Goal: Communication & Community: Answer question/provide support

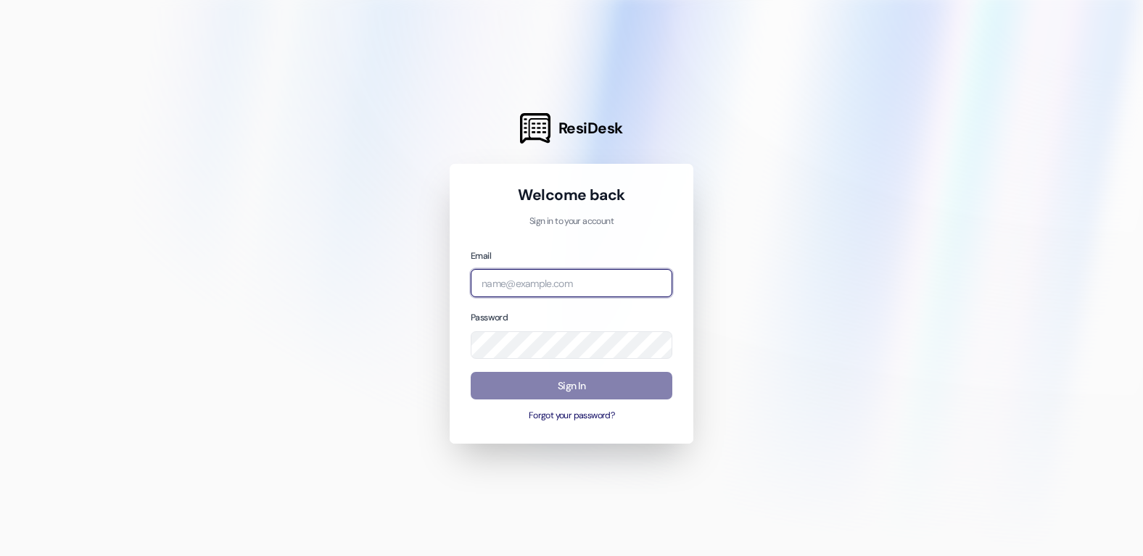
click at [548, 279] on input "email" at bounding box center [572, 283] width 202 height 28
type input "[EMAIL_ADDRESS][DOMAIN_NAME]"
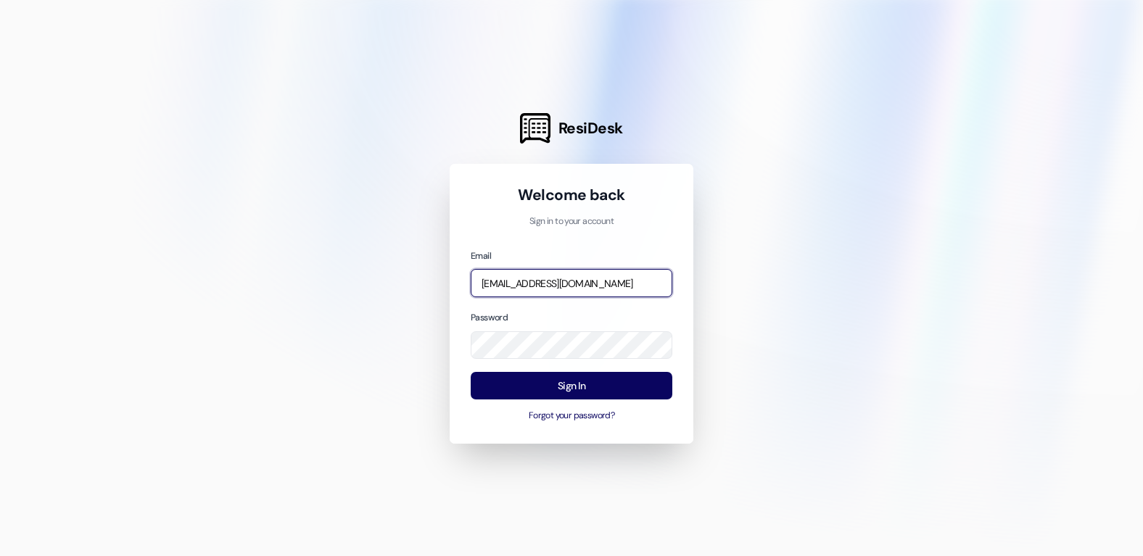
drag, startPoint x: 581, startPoint y: 272, endPoint x: 575, endPoint y: 278, distance: 8.2
click at [575, 277] on input "[EMAIL_ADDRESS][DOMAIN_NAME]" at bounding box center [572, 283] width 202 height 28
drag, startPoint x: 575, startPoint y: 279, endPoint x: 458, endPoint y: 278, distance: 116.8
click at [465, 278] on div "Welcome back Sign in to your account Email [EMAIL_ADDRESS][DOMAIN_NAME] Passwor…" at bounding box center [572, 304] width 244 height 280
type input "[EMAIL_ADDRESS][DOMAIN_NAME]"
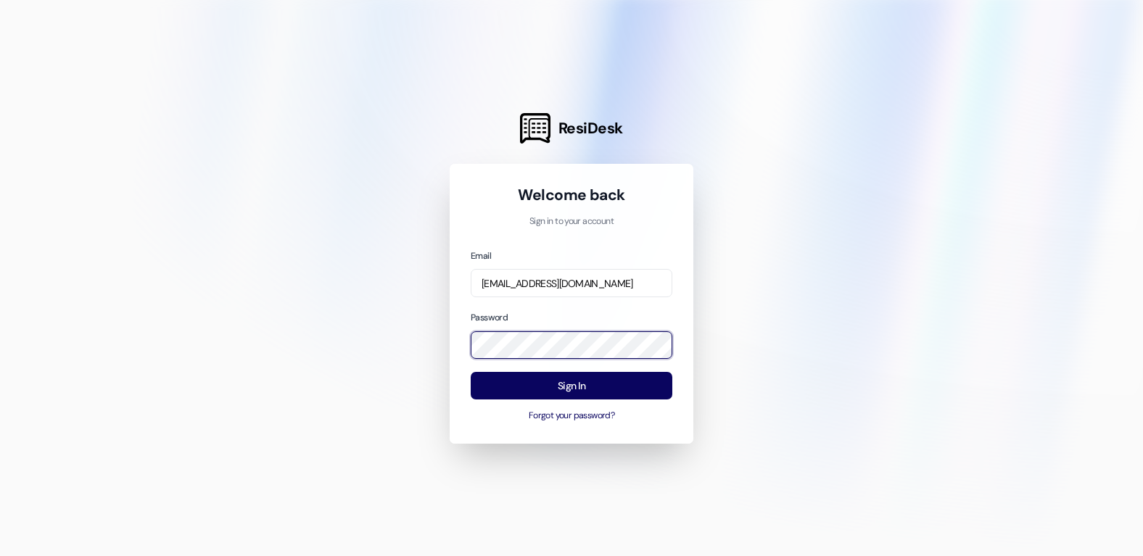
click at [444, 336] on div "ResiDesk Welcome back Sign in to your account Email [EMAIL_ADDRESS][DOMAIN_NAME…" at bounding box center [571, 278] width 1143 height 556
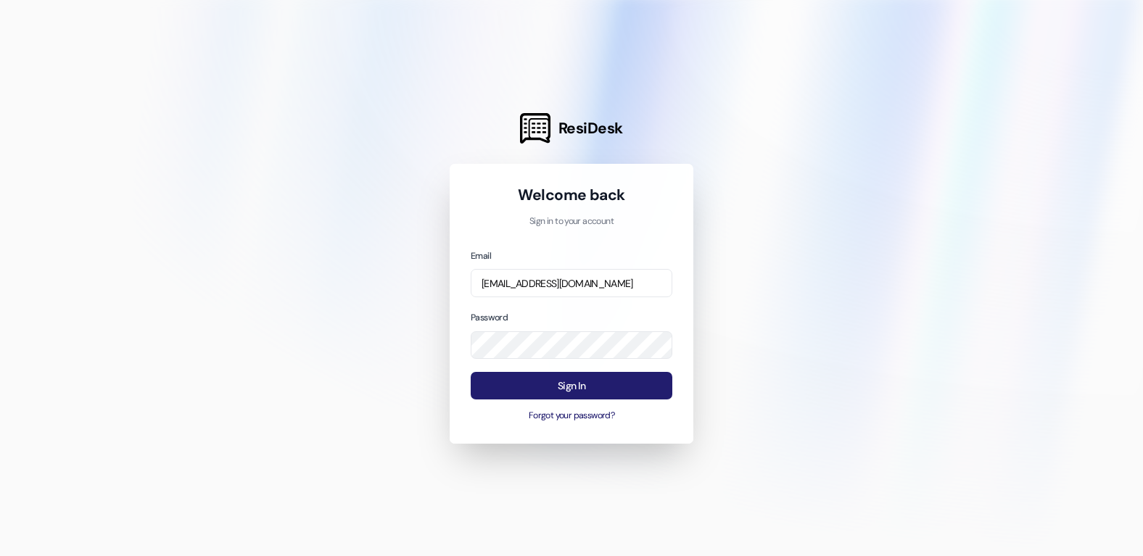
click at [599, 380] on button "Sign In" at bounding box center [572, 386] width 202 height 28
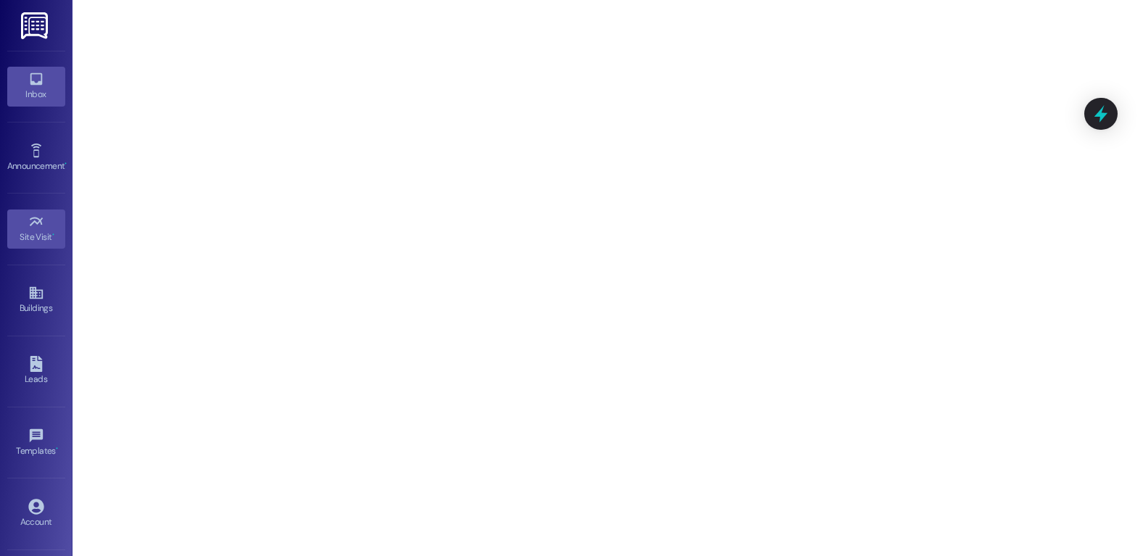
click at [39, 91] on div "Inbox" at bounding box center [36, 94] width 73 height 15
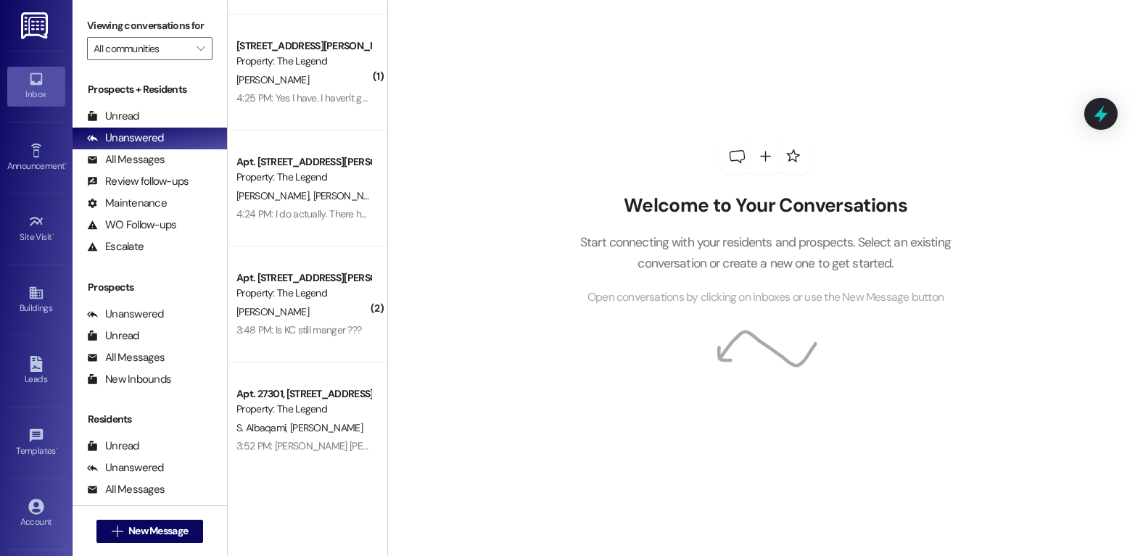
scroll to position [243, 0]
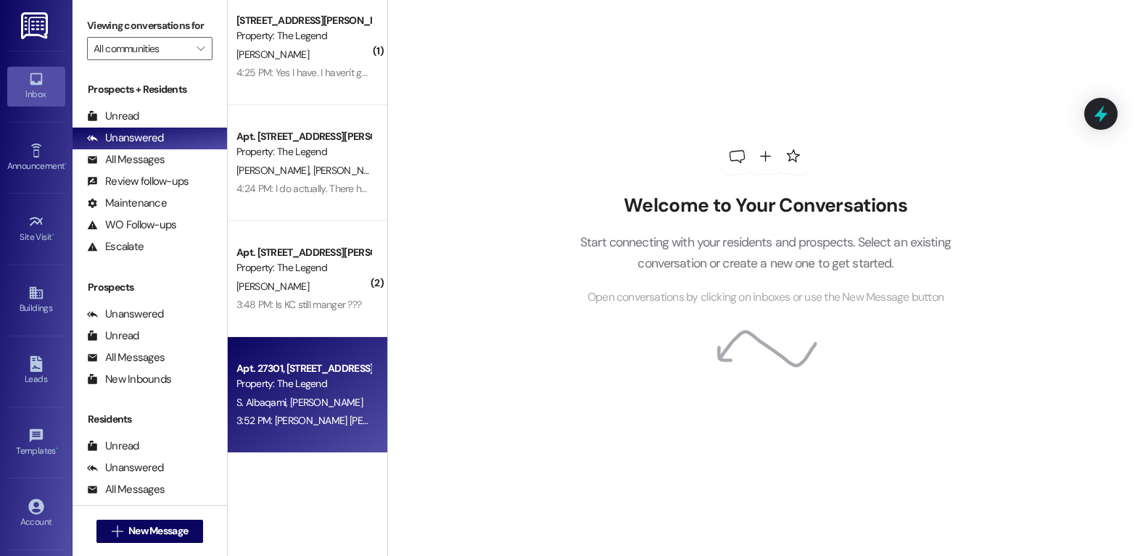
click at [292, 391] on div "Property: The Legend" at bounding box center [303, 383] width 134 height 15
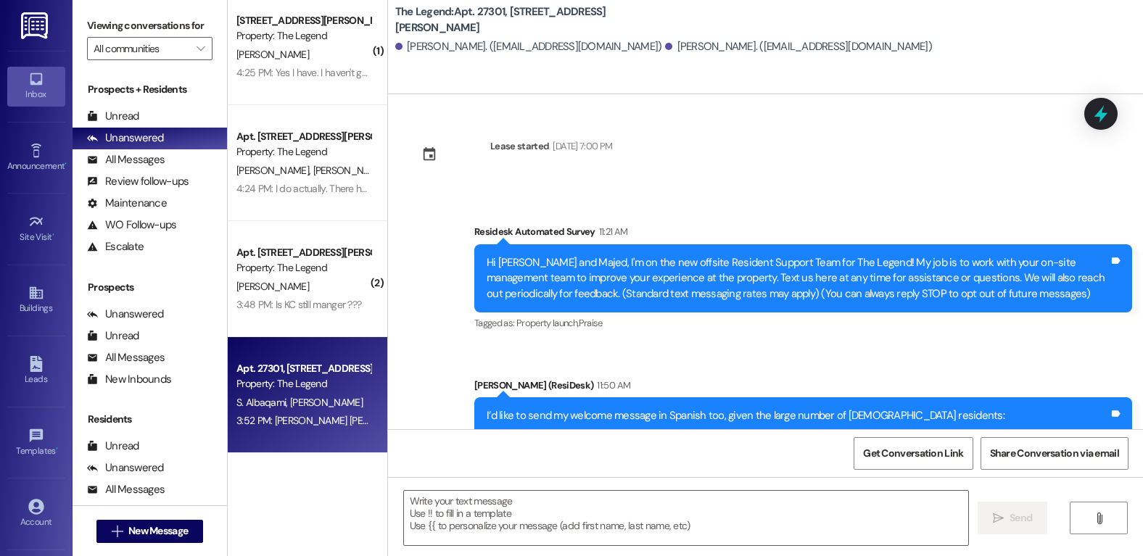
type textarea "Fetching suggested responses. Please feel free to read through the conversation…"
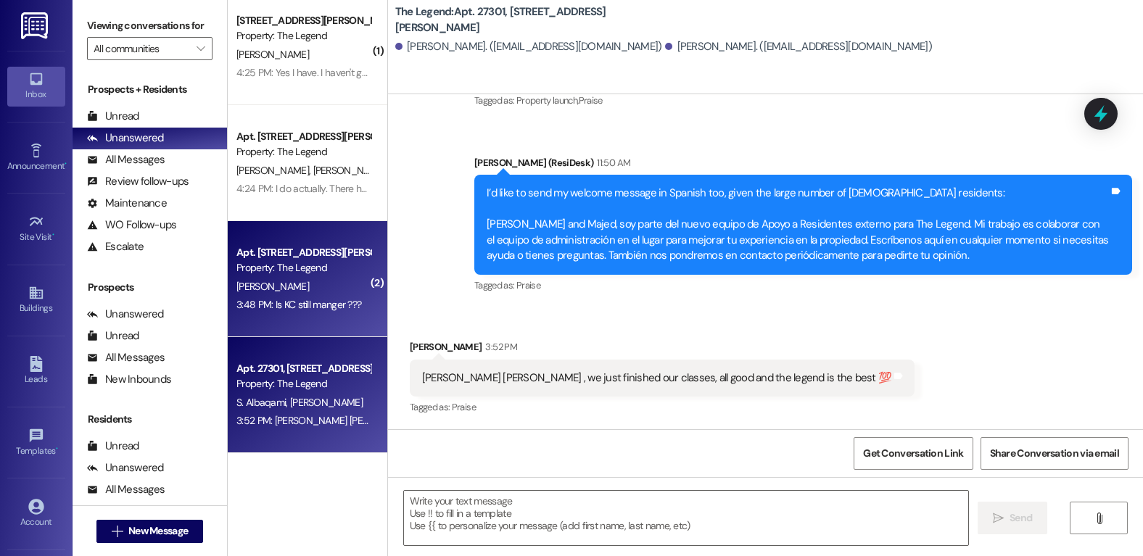
click at [292, 280] on div "[PERSON_NAME]" at bounding box center [303, 287] width 137 height 18
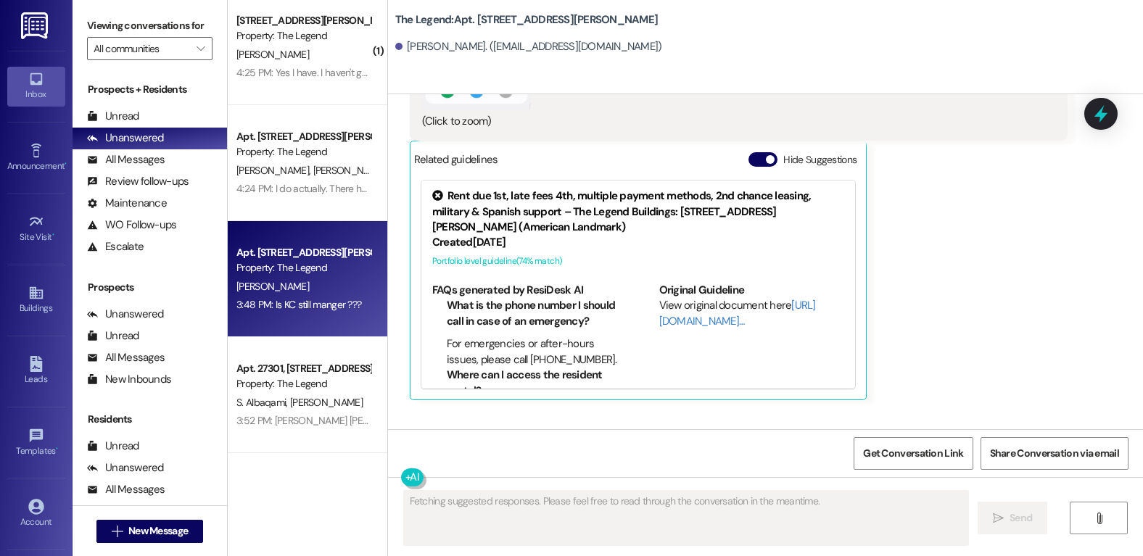
scroll to position [1172, 0]
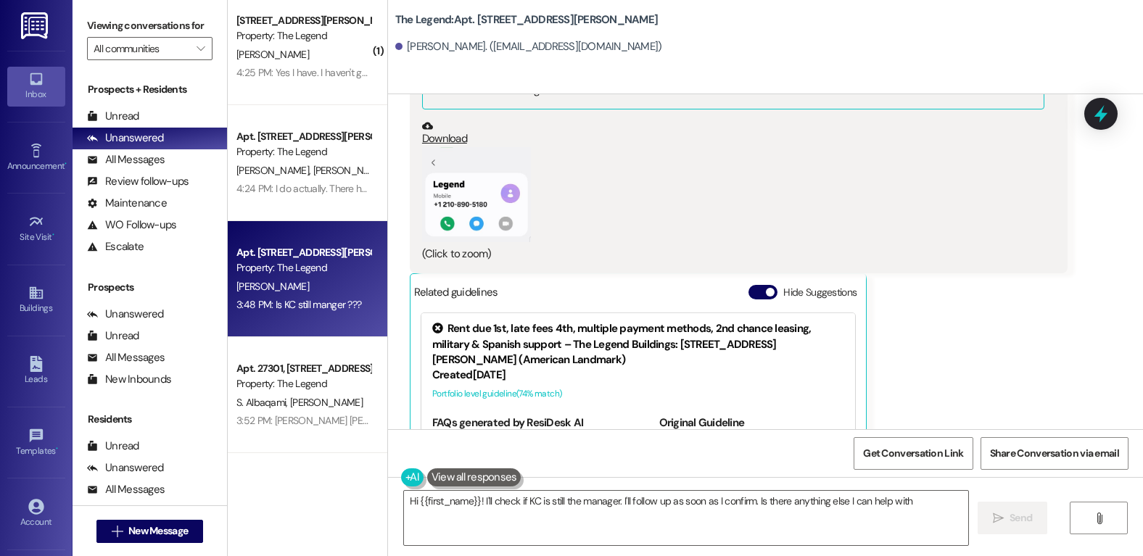
type textarea "Hi {{first_name}}! I'll check if KC is still the manager. I'll follow up as soo…"
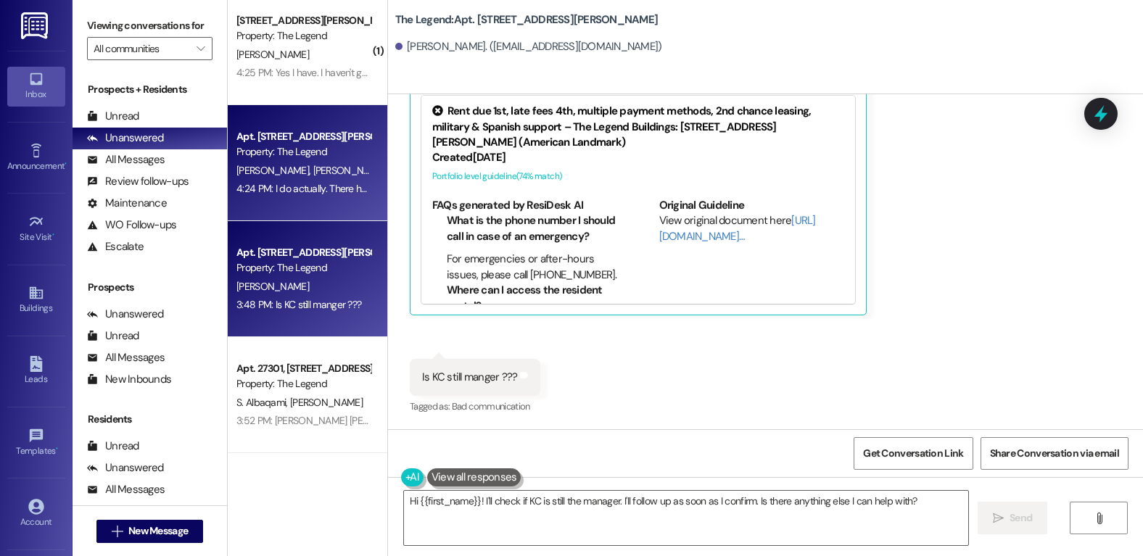
click at [313, 169] on span "[PERSON_NAME]" at bounding box center [349, 170] width 73 height 13
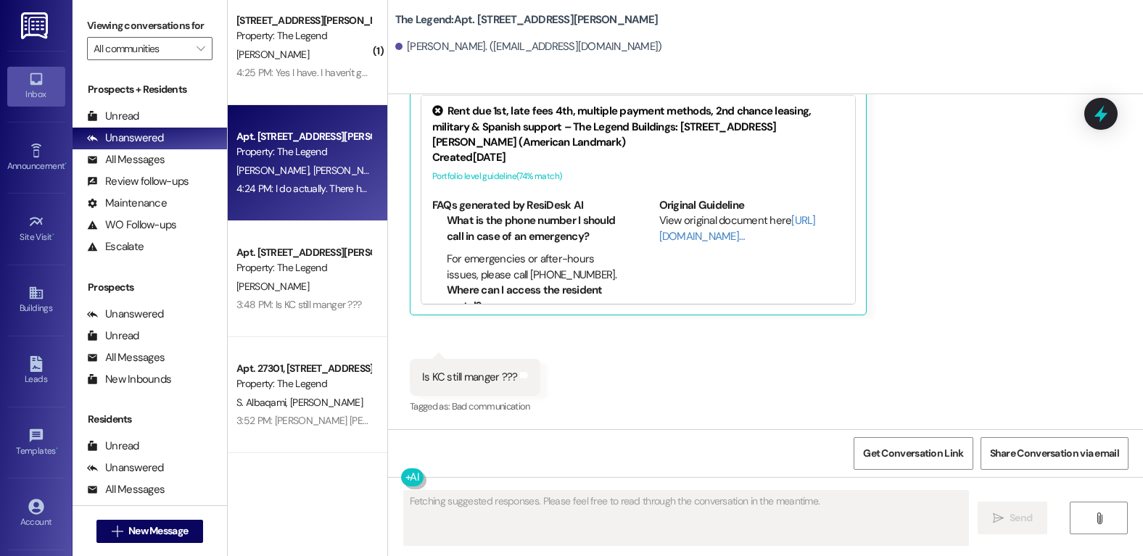
scroll to position [658, 0]
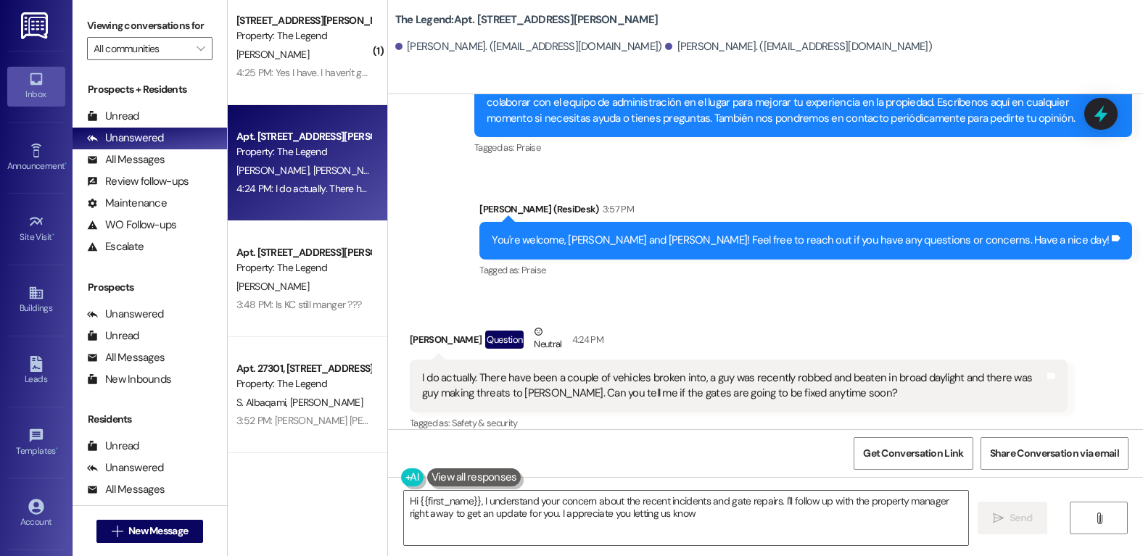
type textarea "Hi {{first_name}}, I understand your concern about the recent incidents and gat…"
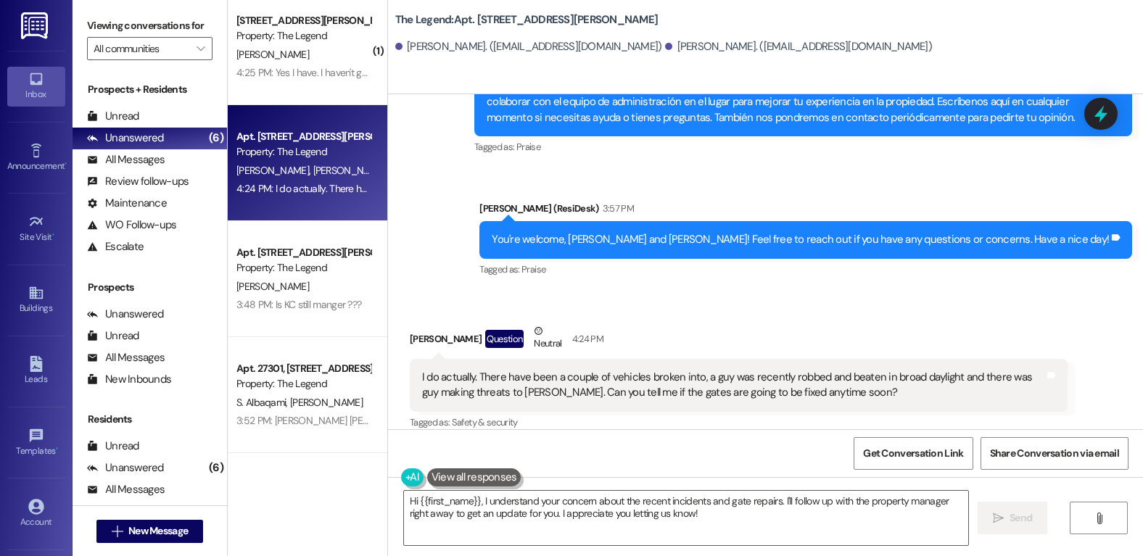
scroll to position [0, 0]
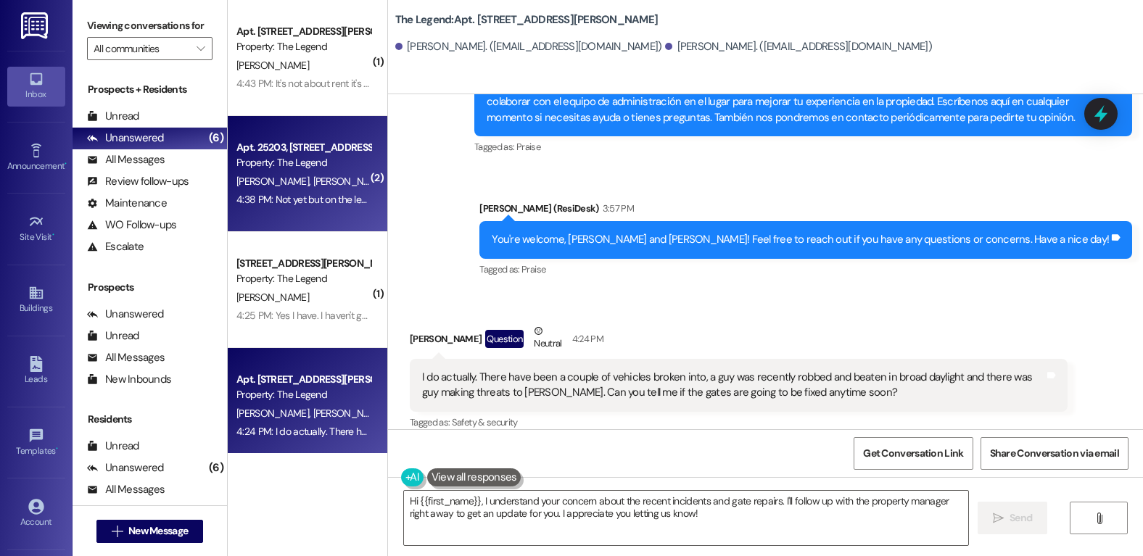
click at [305, 199] on div "4:38 PM: Not yet but on the lease we have to sign it stated that we are agreein…" at bounding box center [458, 199] width 445 height 13
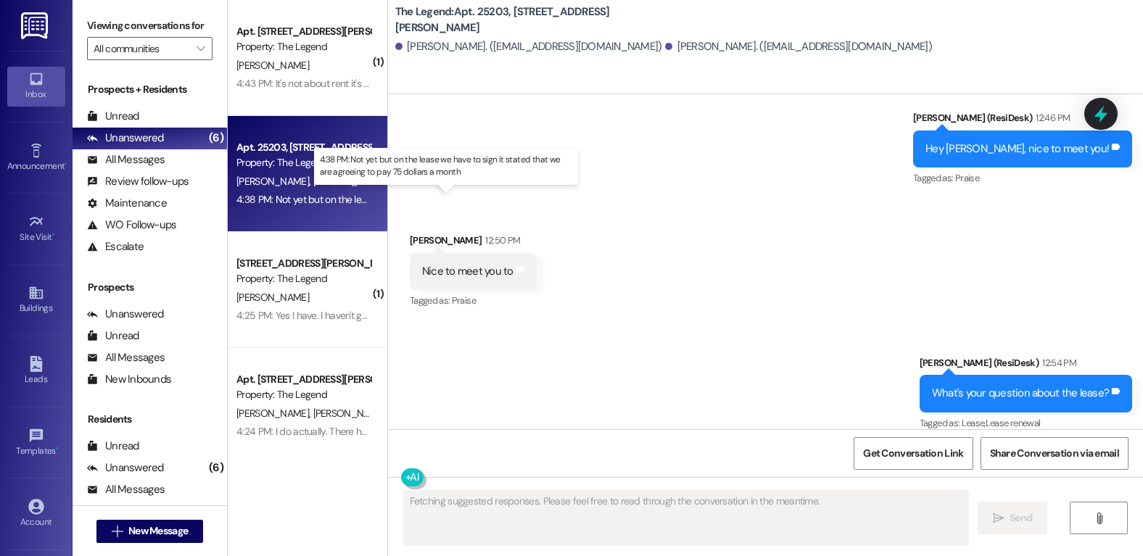
scroll to position [1530, 0]
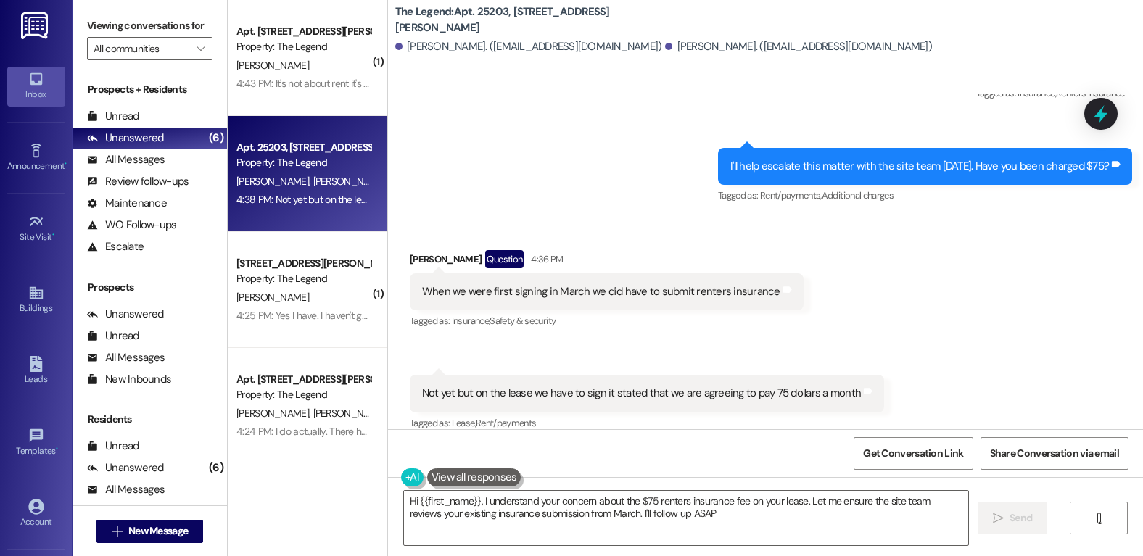
type textarea "Hi {{first_name}}, I understand your concern about the $75 renters insurance fe…"
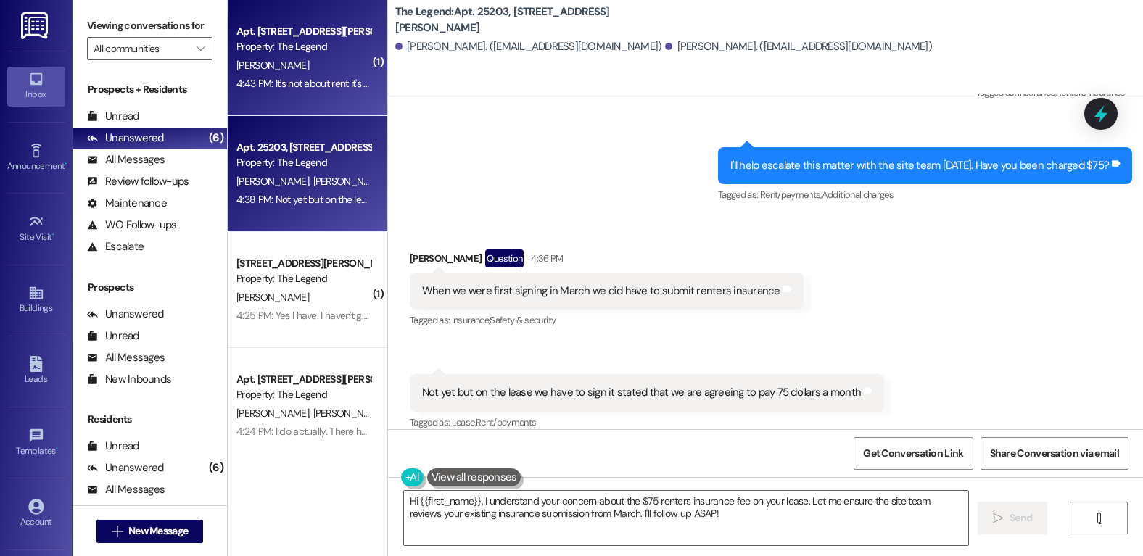
click at [266, 68] on div "[PERSON_NAME]" at bounding box center [303, 66] width 137 height 18
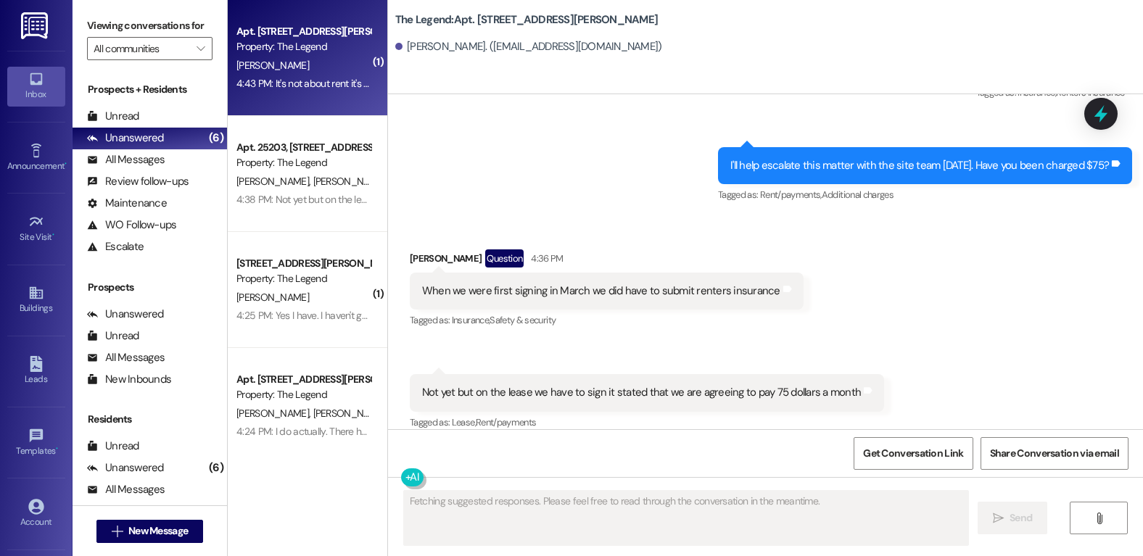
scroll to position [830, 0]
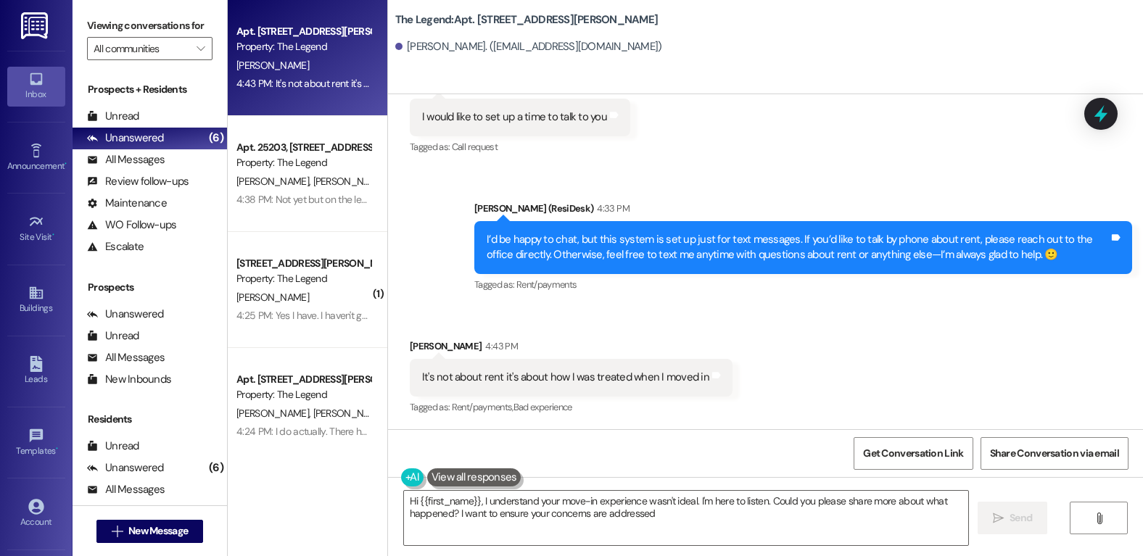
type textarea "Hi {{first_name}}, I understand your move-in experience wasn't ideal. I'm here …"
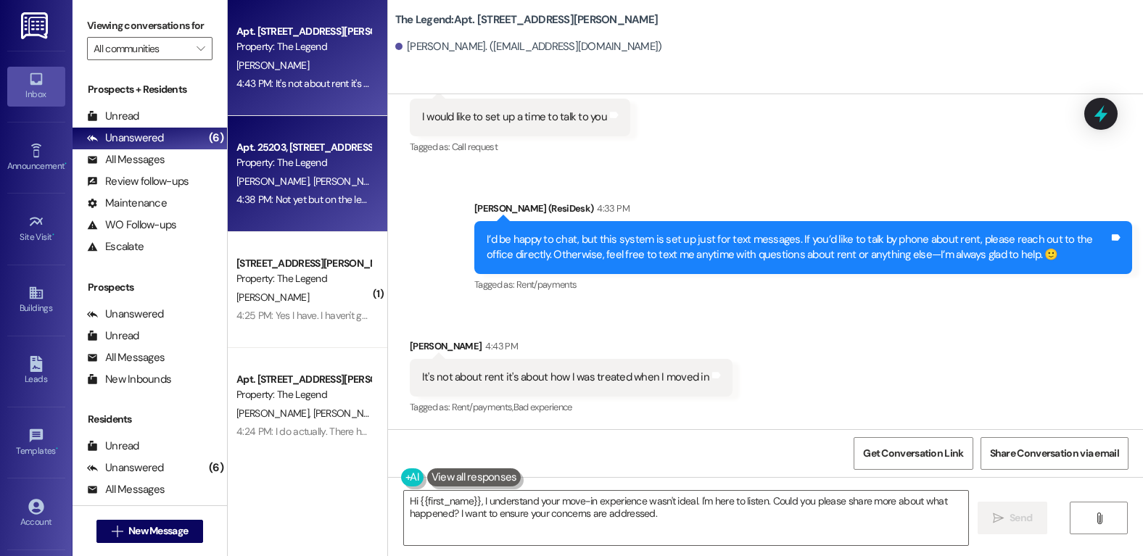
click at [313, 186] on span "[PERSON_NAME]" at bounding box center [349, 181] width 73 height 13
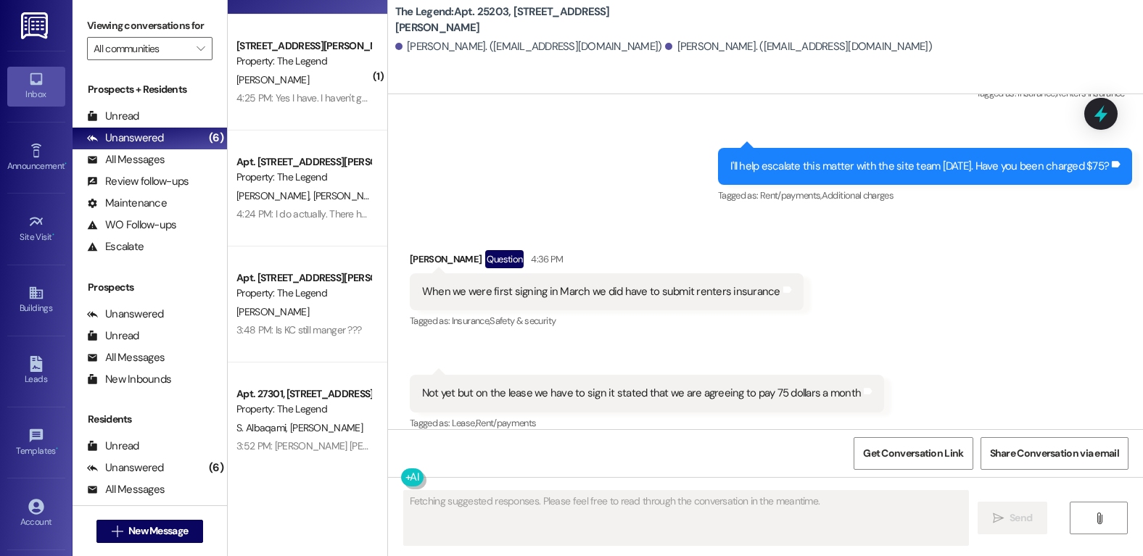
scroll to position [243, 0]
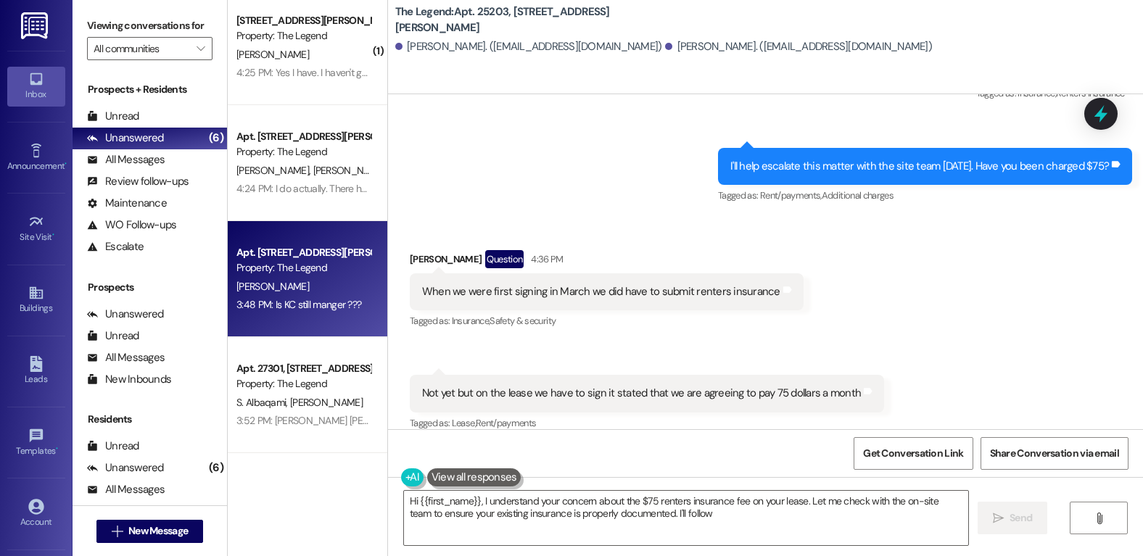
type textarea "Hi {{first_name}}, I understand your concern about the $75 renters insurance fe…"
click at [270, 254] on div "Apt. [STREET_ADDRESS][PERSON_NAME]" at bounding box center [303, 252] width 134 height 15
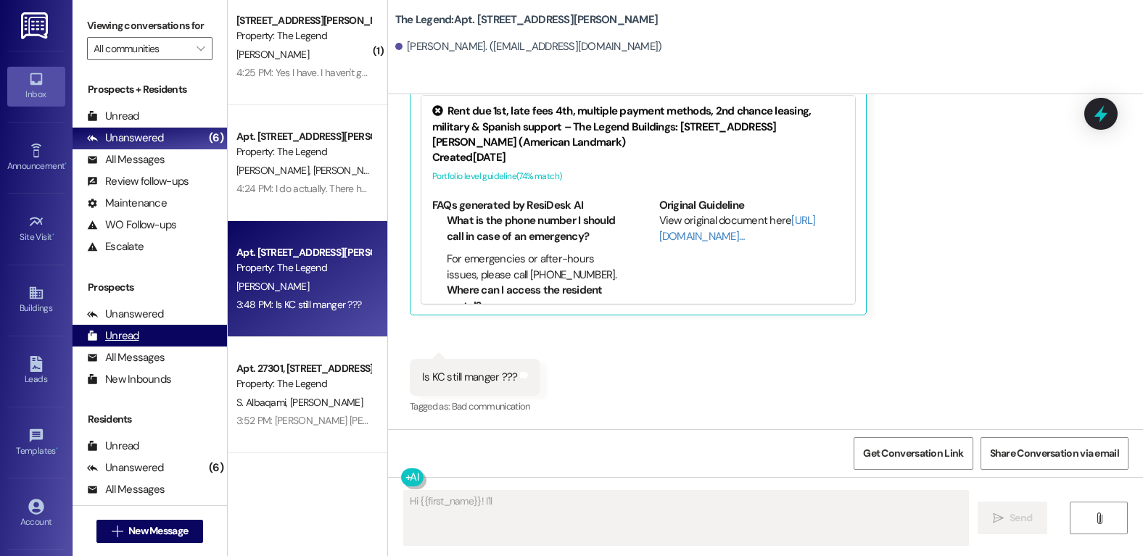
scroll to position [113, 0]
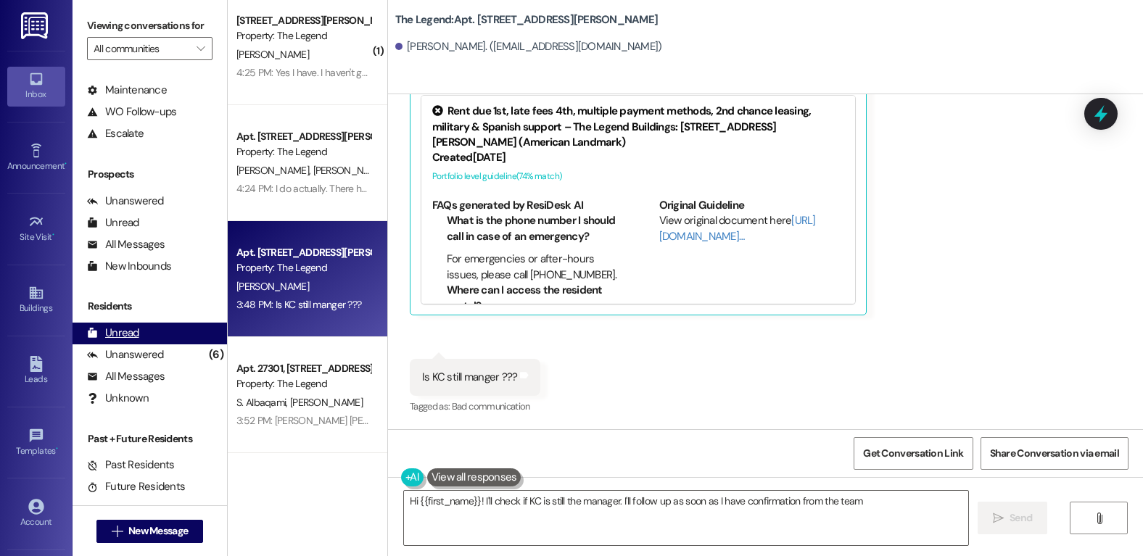
type textarea "Hi {{first_name}}! I'll check if KC is still the manager. I'll follow up as soo…"
